Goal: Information Seeking & Learning: Learn about a topic

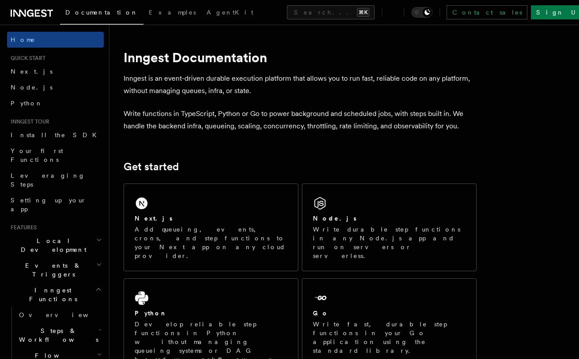
click at [93, 282] on h2 "Inngest Functions" at bounding box center [55, 294] width 97 height 25
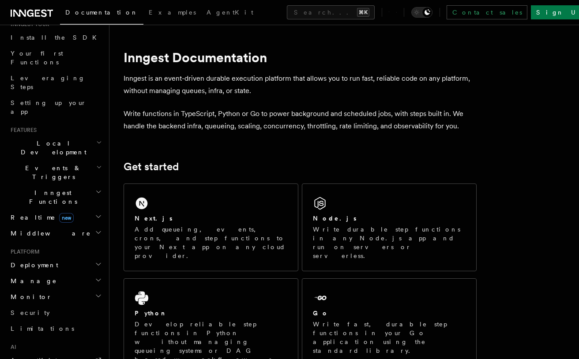
scroll to position [99, 0]
click at [96, 256] on h2 "Deployment" at bounding box center [55, 264] width 97 height 16
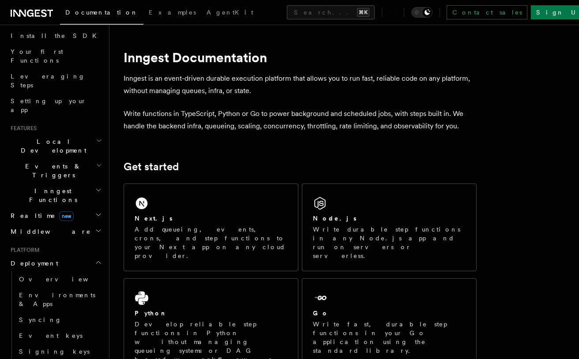
click at [96, 256] on h2 "Deployment" at bounding box center [55, 264] width 97 height 16
click at [95, 271] on h2 "Manage" at bounding box center [55, 279] width 97 height 16
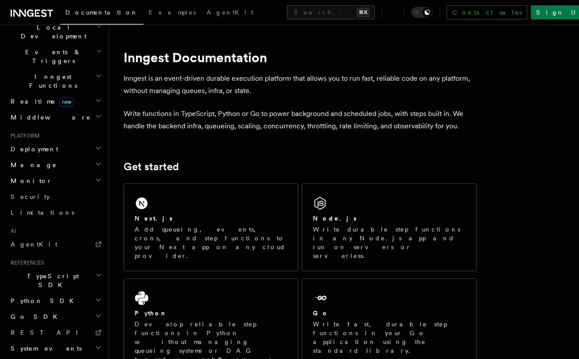
scroll to position [220, 0]
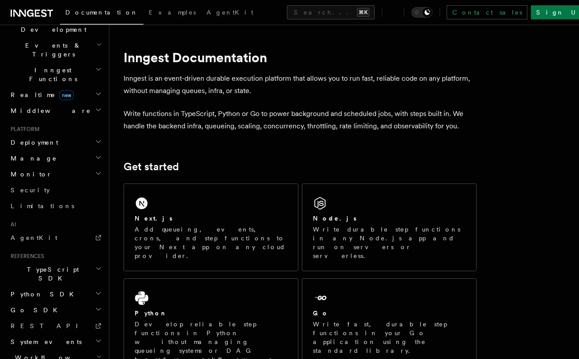
click at [95, 286] on h2 "Python SDK" at bounding box center [55, 294] width 97 height 16
click at [95, 265] on icon "button" at bounding box center [98, 268] width 7 height 7
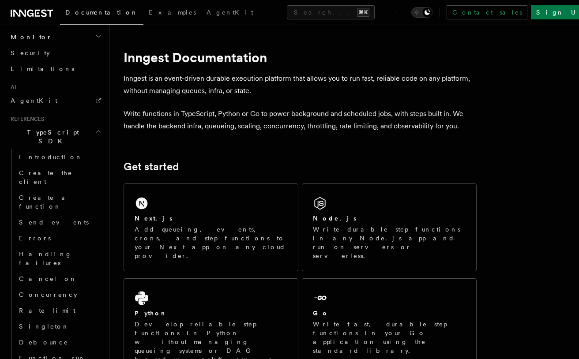
scroll to position [364, 0]
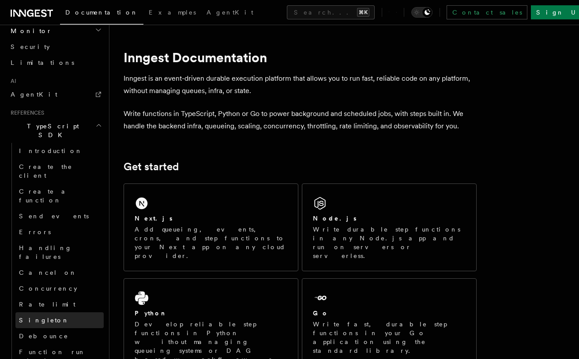
click at [76, 312] on link "Singleton" at bounding box center [59, 320] width 88 height 16
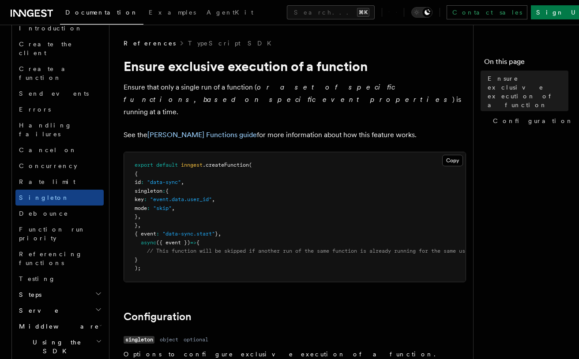
scroll to position [650, 0]
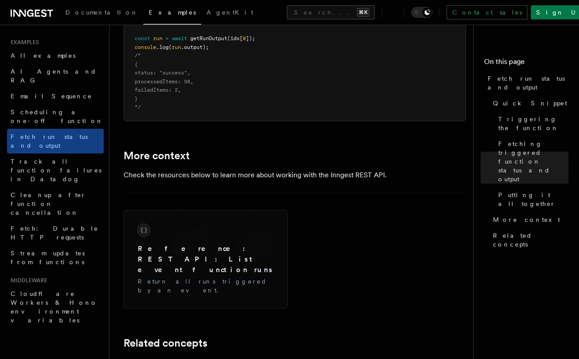
scroll to position [1316, 0]
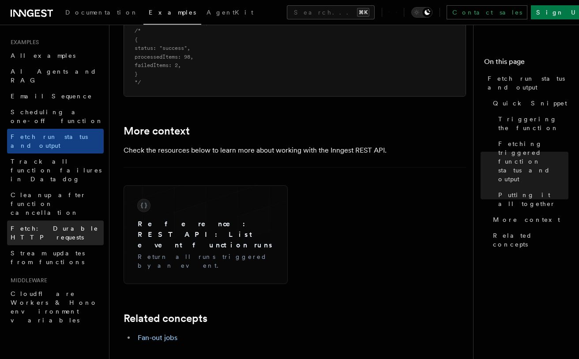
click at [58, 225] on span "Fetch: Durable HTTP requests" at bounding box center [55, 233] width 88 height 16
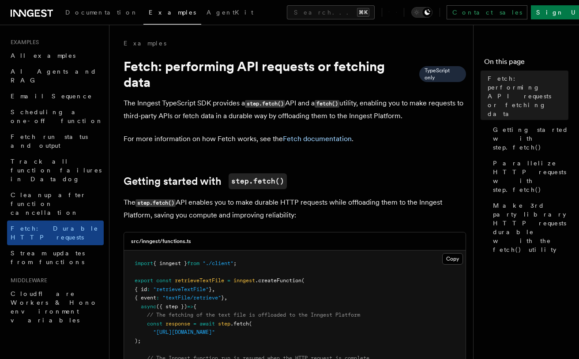
scroll to position [28, 0]
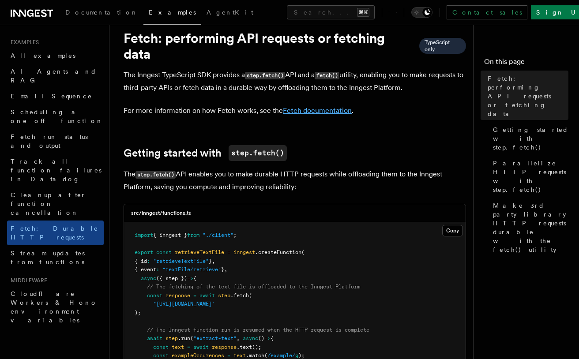
click at [322, 111] on link "Fetch documentation" at bounding box center [317, 110] width 69 height 8
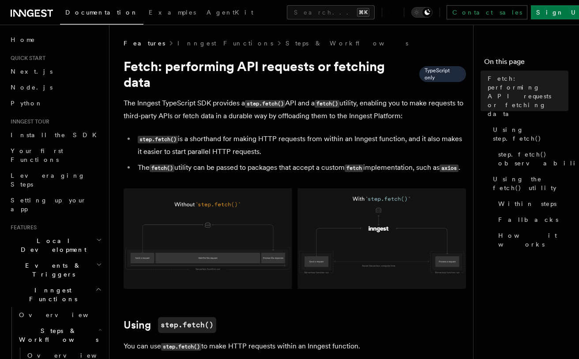
scroll to position [28, 0]
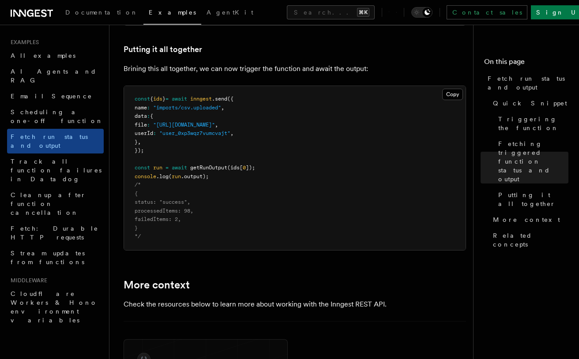
scroll to position [1151, 0]
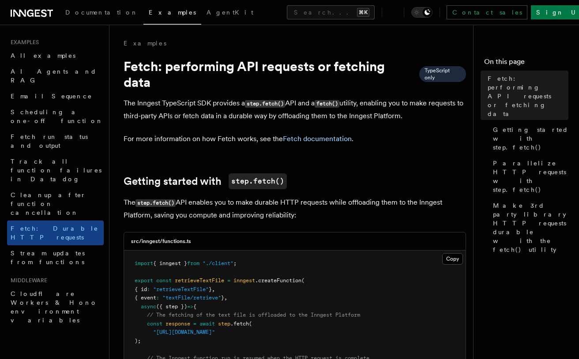
scroll to position [0, 0]
